Goal: Navigation & Orientation: Find specific page/section

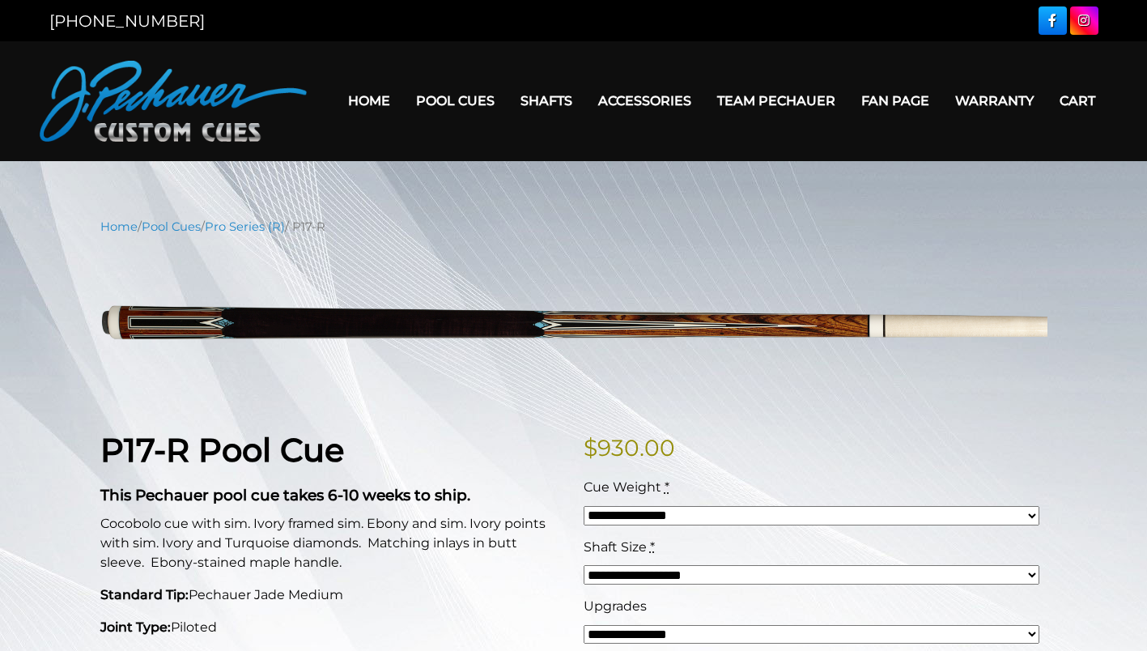
click at [460, 156] on link "JP Series (T) – NEW" at bounding box center [504, 146] width 199 height 23
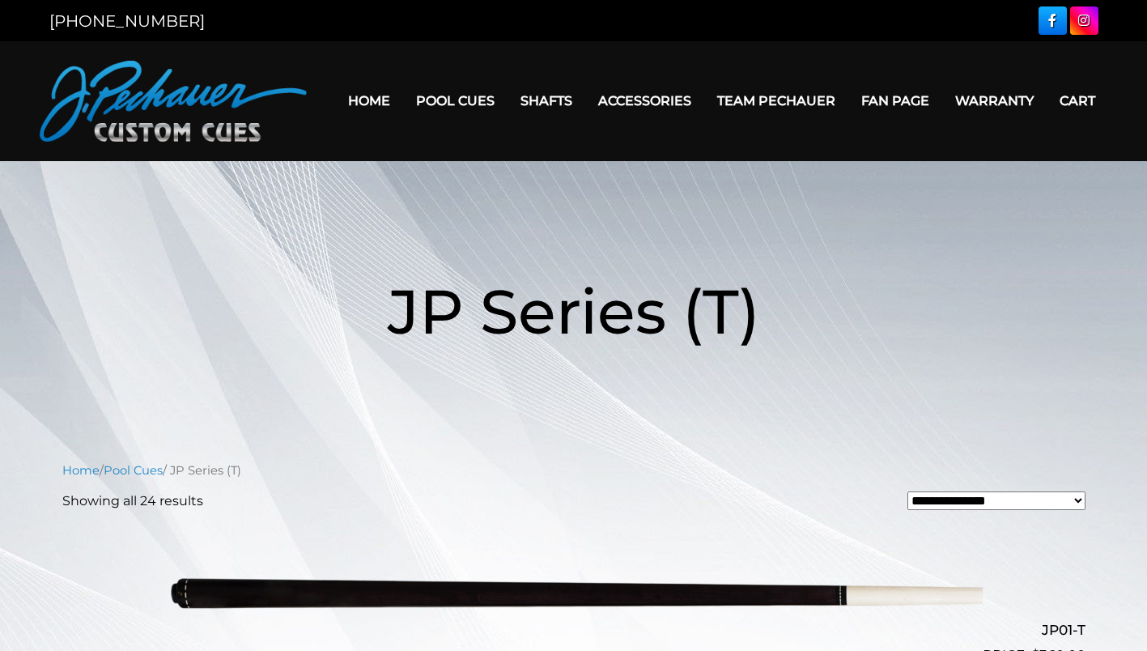
click at [467, 181] on link "Pro Series (R) – NEW" at bounding box center [504, 169] width 199 height 23
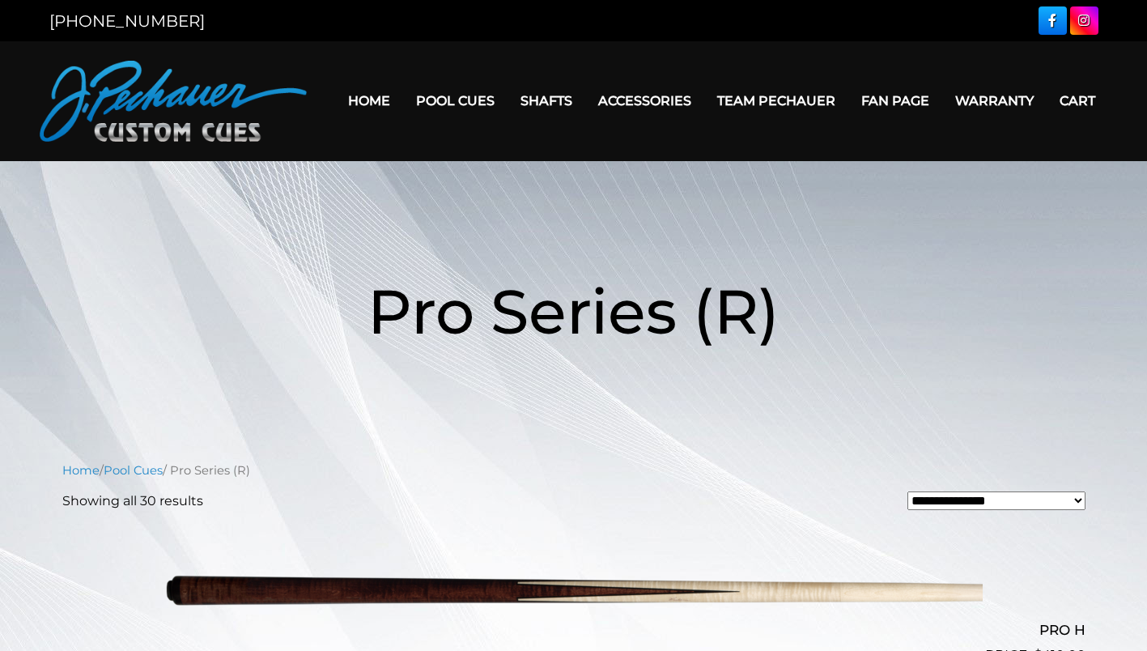
click at [973, 364] on h1 "Pro Series (R)" at bounding box center [574, 311] width 972 height 187
click at [551, 125] on link "Rogue 2 Carbon Fiber Shaft" at bounding box center [648, 123] width 279 height 23
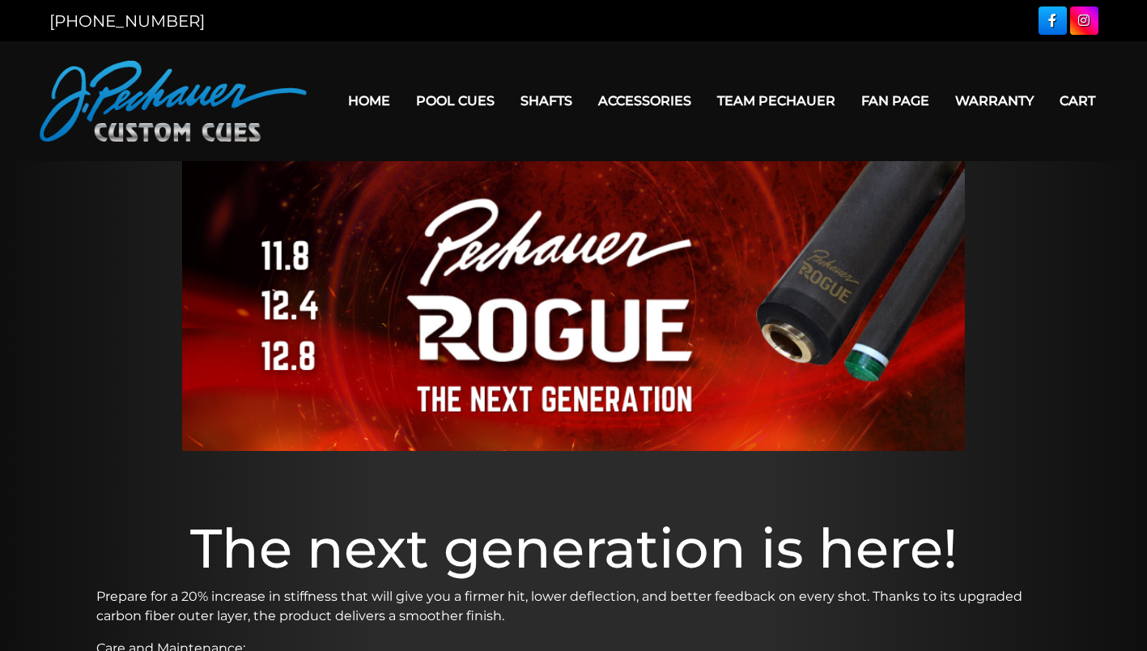
click at [445, 227] on link "Cues for a Cause" at bounding box center [504, 215] width 199 height 23
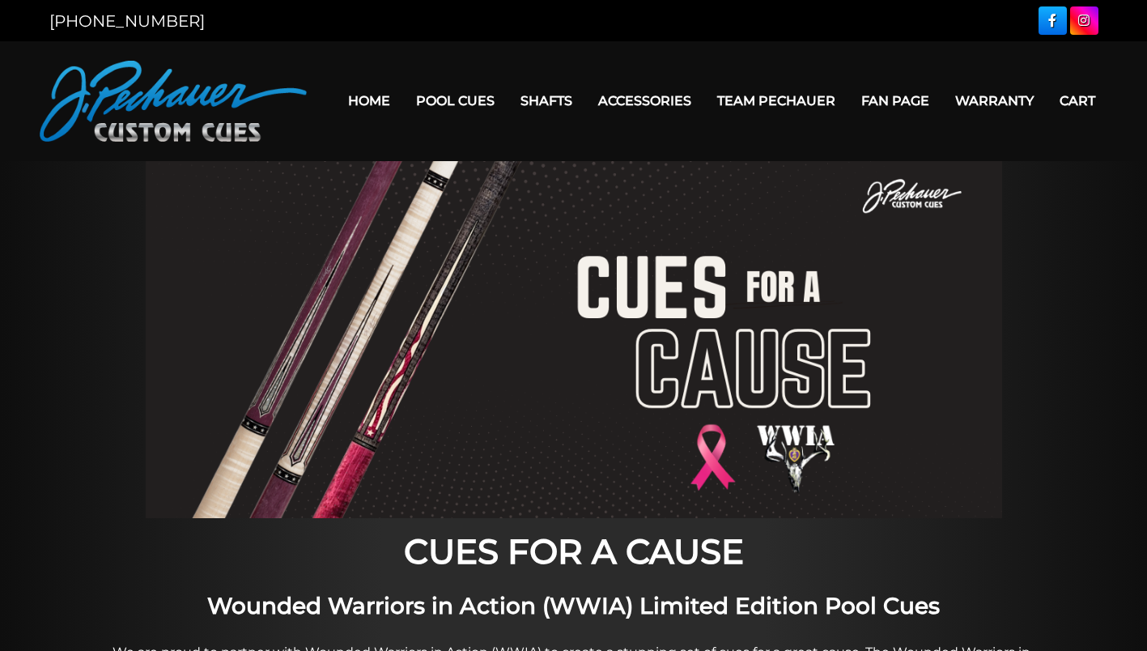
click at [759, 107] on link "Team Pechauer" at bounding box center [776, 100] width 144 height 41
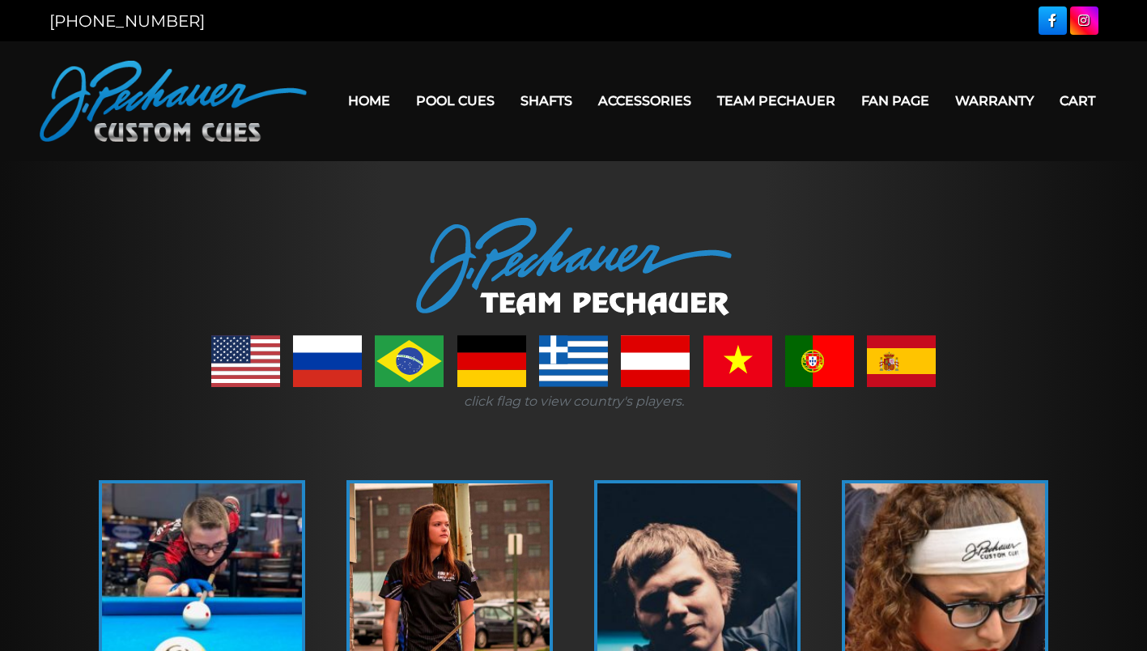
click at [373, 105] on link "Home" at bounding box center [369, 100] width 68 height 41
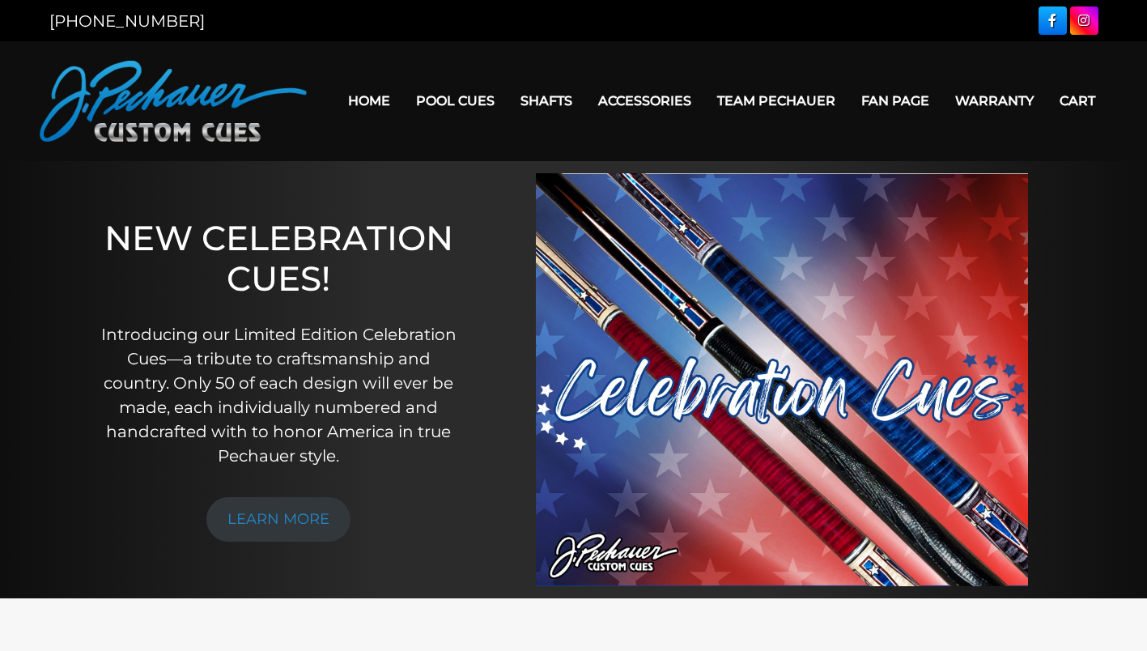
click at [393, 478] on div "NEW CELEBRATION CUES! Introducing our Limited Edition Celebration Cues—a tribut…" at bounding box center [279, 379] width 402 height 437
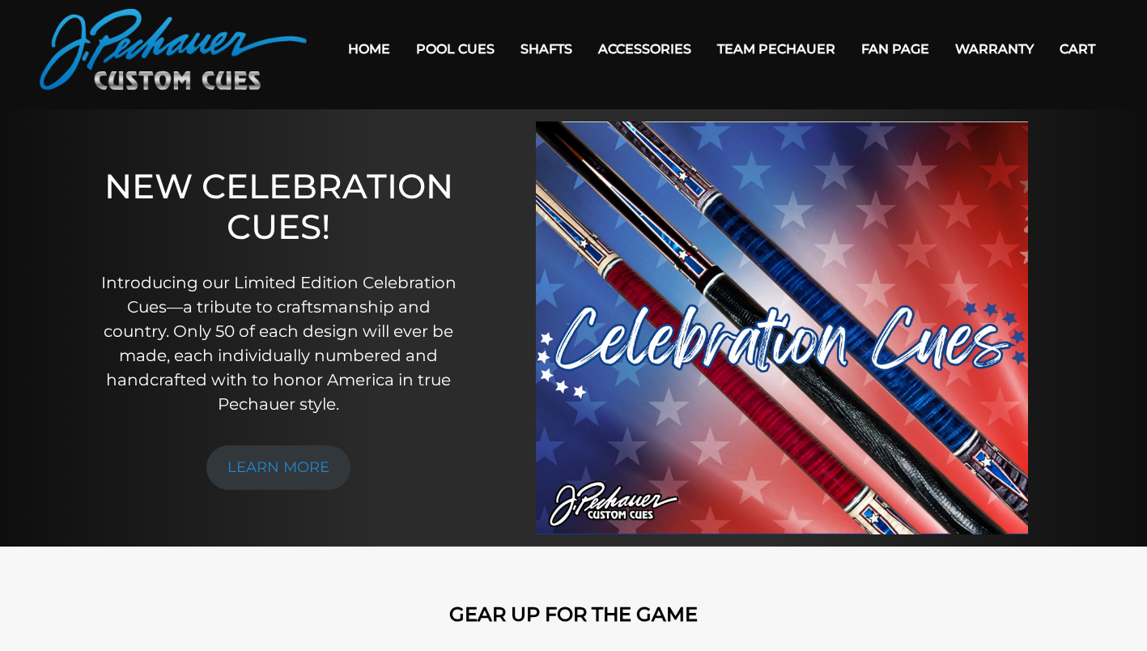
scroll to position [50, 0]
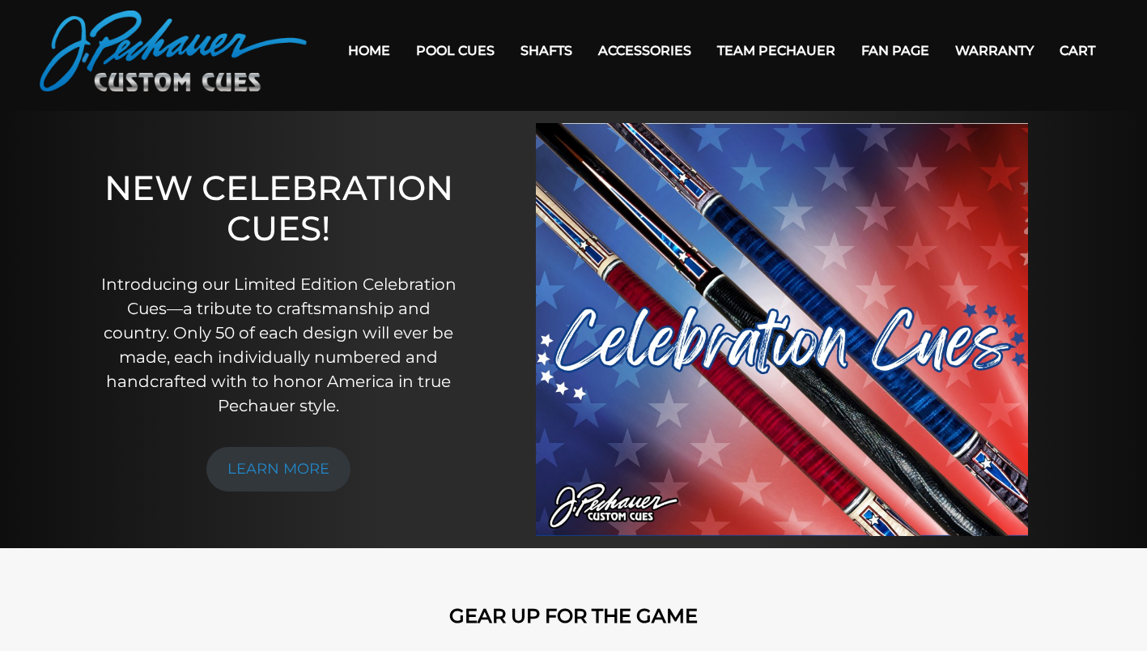
click at [444, 199] on link "People’s Choice Cues" at bounding box center [504, 187] width 199 height 23
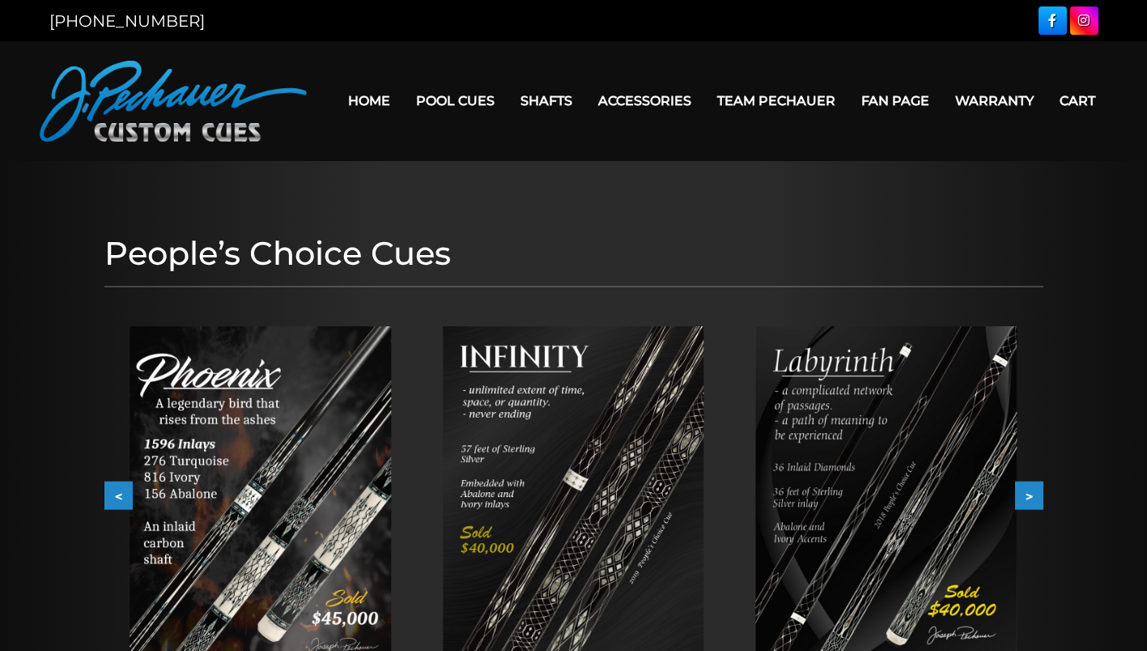
click at [455, 318] on link "Break & Jump Cues" at bounding box center [504, 307] width 199 height 23
